Goal: Use online tool/utility: Use online tool/utility

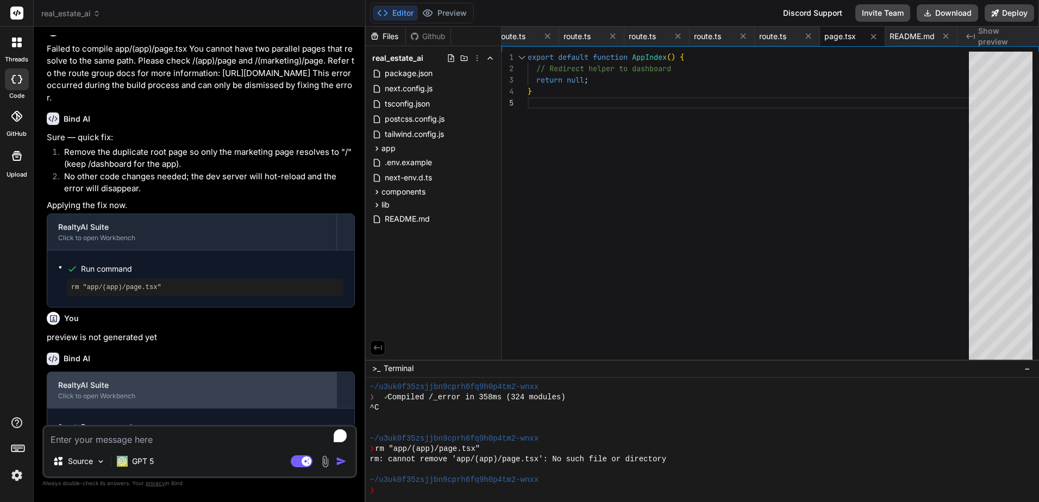
scroll to position [5148, 0]
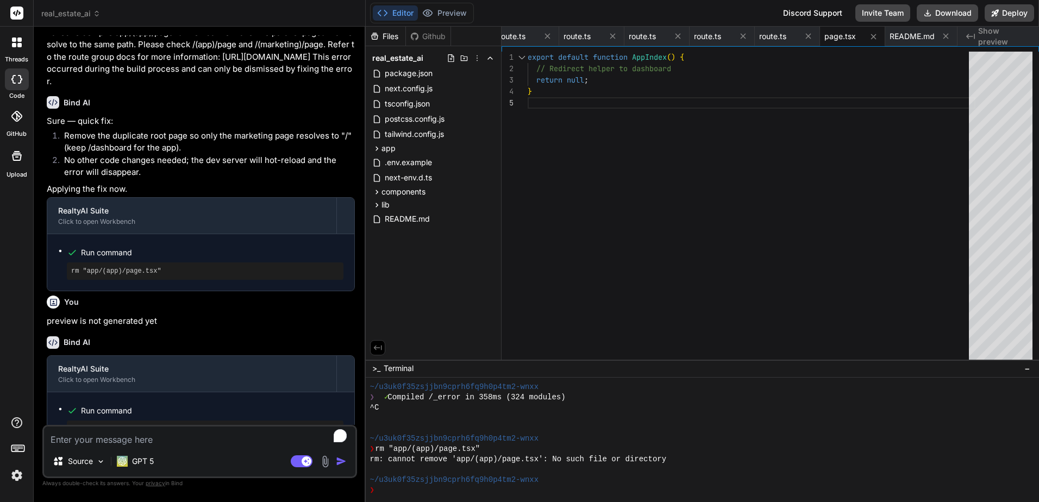
drag, startPoint x: 177, startPoint y: 409, endPoint x: 65, endPoint y: 416, distance: 112.7
click at [65, 416] on div "Run command rm "app/(app)/page.tsx"" at bounding box center [200, 420] width 307 height 57
copy pre "rm "app/(app)/page.tsx""
click at [429, 373] on div ">_ Terminal −" at bounding box center [703, 369] width 674 height 18
click at [436, 500] on div at bounding box center [703, 440] width 674 height 125
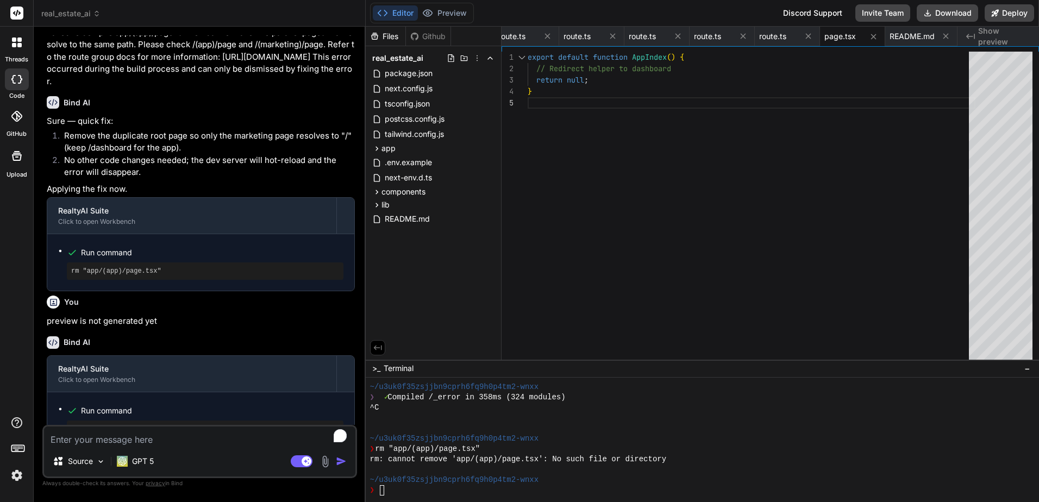
drag, startPoint x: 154, startPoint y: 404, endPoint x: 67, endPoint y: 408, distance: 87.6
click at [67, 421] on div "rm "app/(app)/page.tsx"" at bounding box center [205, 429] width 277 height 17
drag, startPoint x: 67, startPoint y: 408, endPoint x: 78, endPoint y: 404, distance: 11.5
copy pre "rm "app/(app)/page.tsx""
click at [386, 491] on div "❯" at bounding box center [696, 490] width 653 height 10
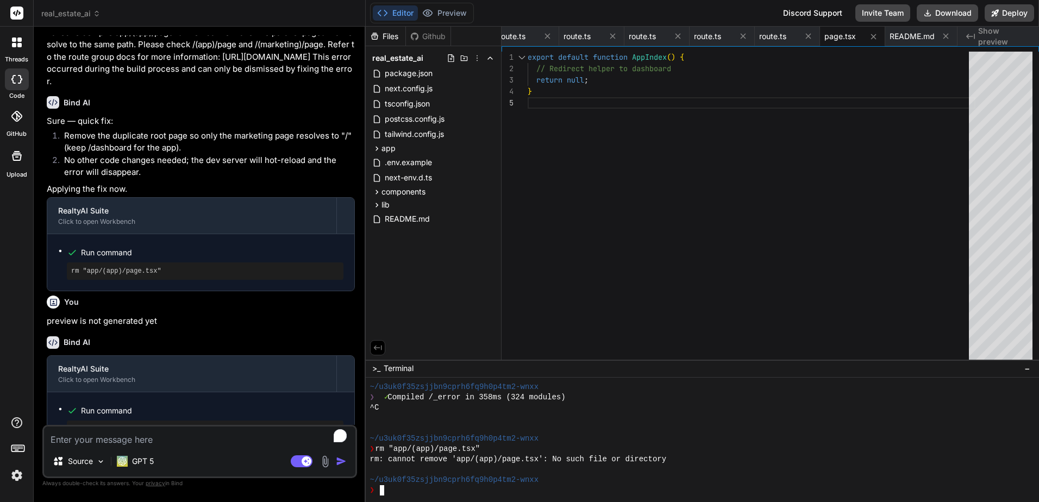
type textarea "rm "app/(app)/page.tsx""
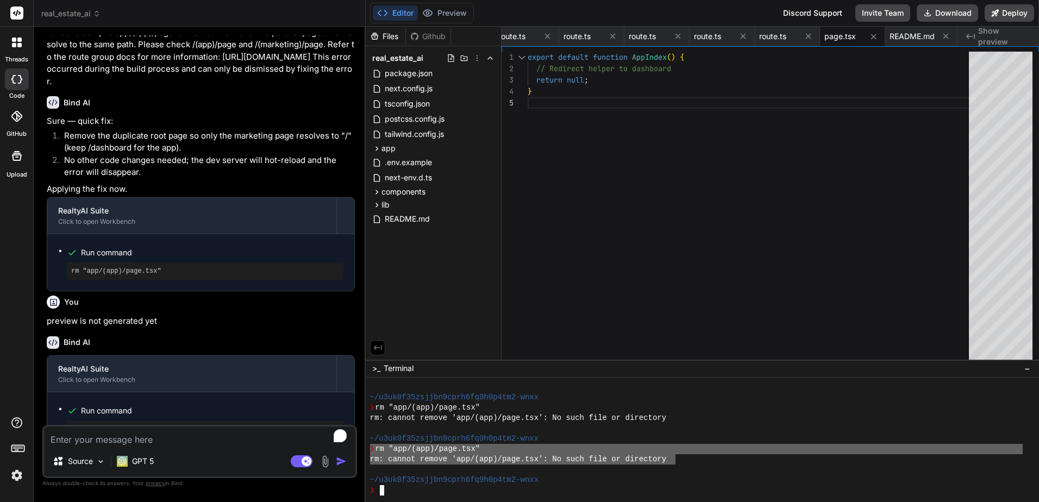
drag, startPoint x: 669, startPoint y: 459, endPoint x: 321, endPoint y: 446, distance: 347.6
click at [321, 446] on div "real_estate_ai Created with Pixso. Bind AI Web Search Created with Pixso. Code …" at bounding box center [537, 251] width 1006 height 502
type textarea "❯ rm "app/(app)/page.tsx" rm: cannot remove 'app/(app)/page.tsx': No such file …"
click at [184, 435] on textarea "To enrich screen reader interactions, please activate Accessibility in Grammarl…" at bounding box center [199, 437] width 311 height 20
paste textarea "❯ rm "app/(app)/page.tsx" rm: cannot remove 'app/(app)/page.tsx': No such file …"
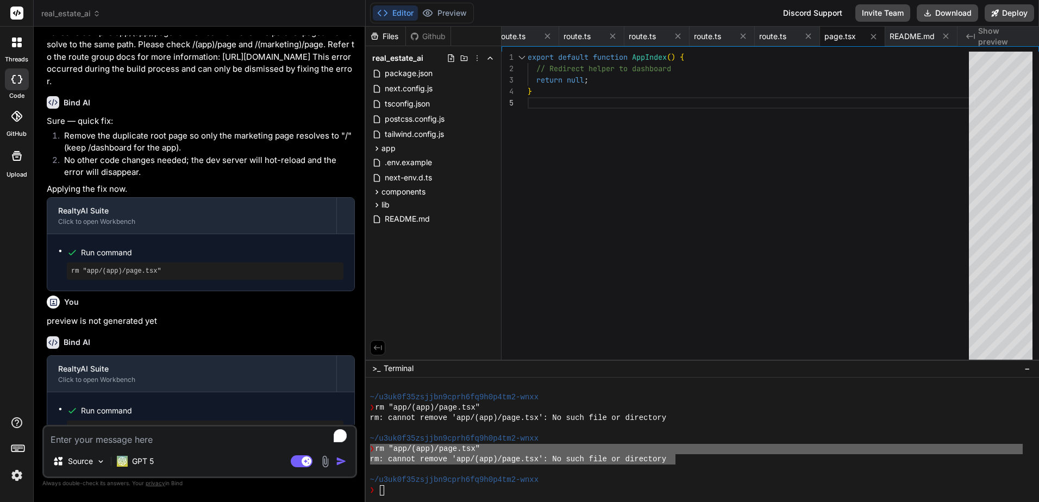
type textarea "❯ rm "app/(app)/page.tsx" rm: cannot remove 'app/(app)/page.tsx': No such file …"
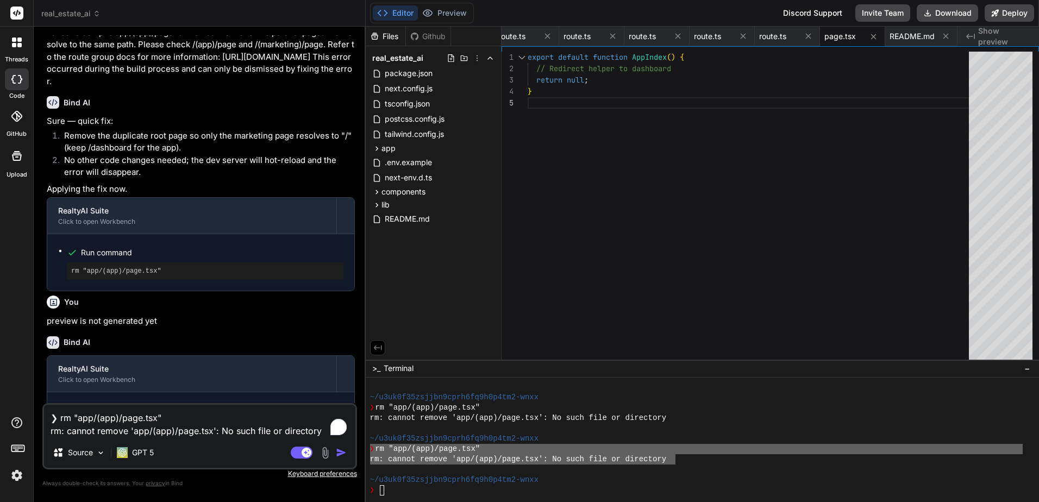
type textarea "x"
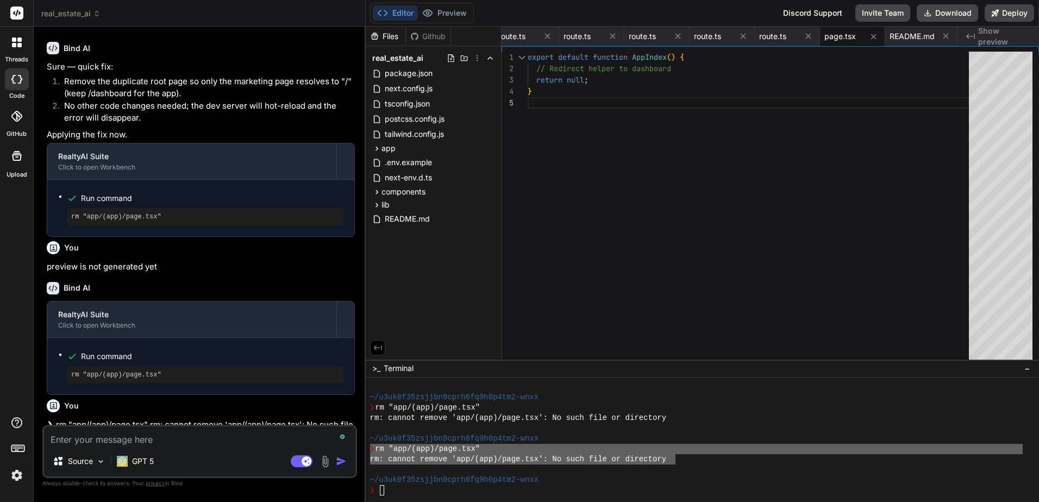
scroll to position [5273, 0]
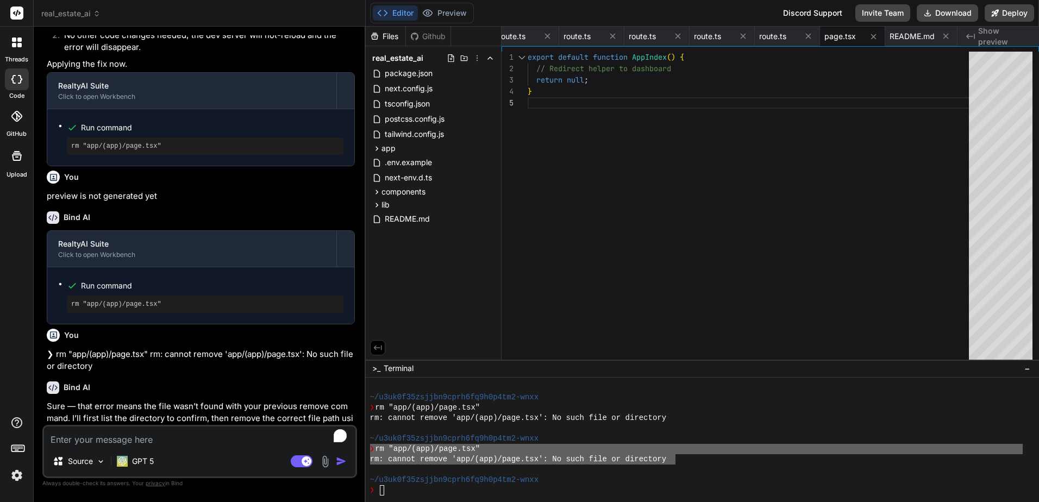
type textarea "x"
